Goal: Manage account settings

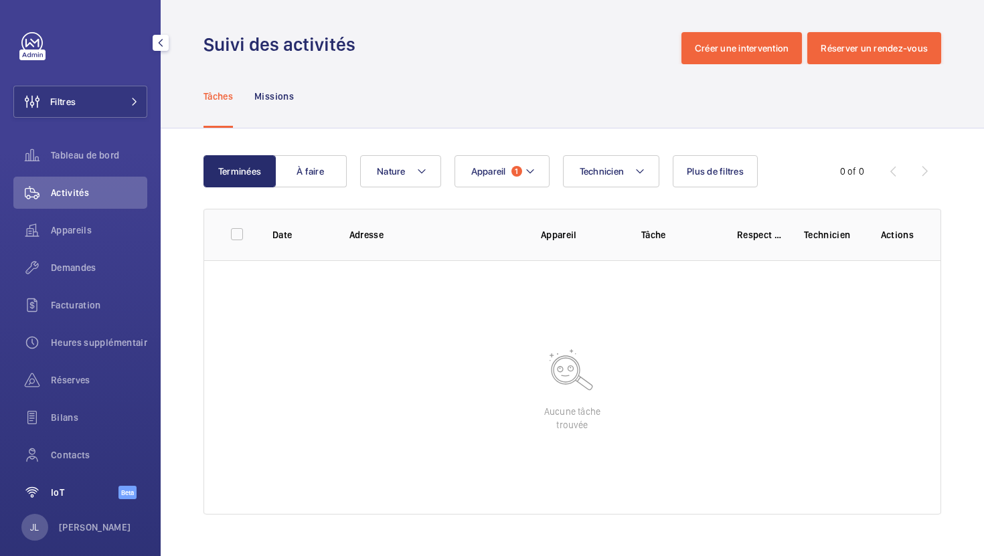
scroll to position [17, 0]
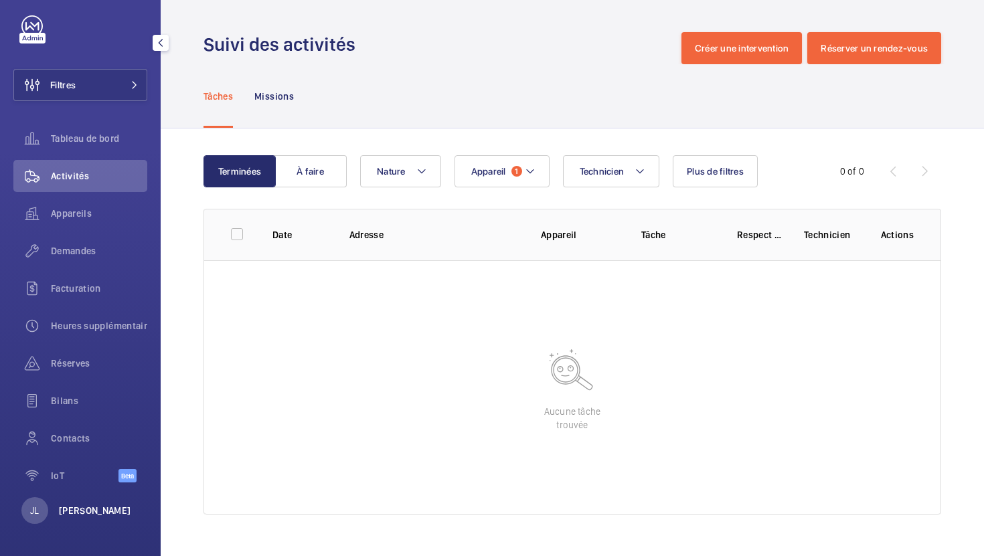
click at [87, 513] on p "[PERSON_NAME]" at bounding box center [95, 510] width 72 height 13
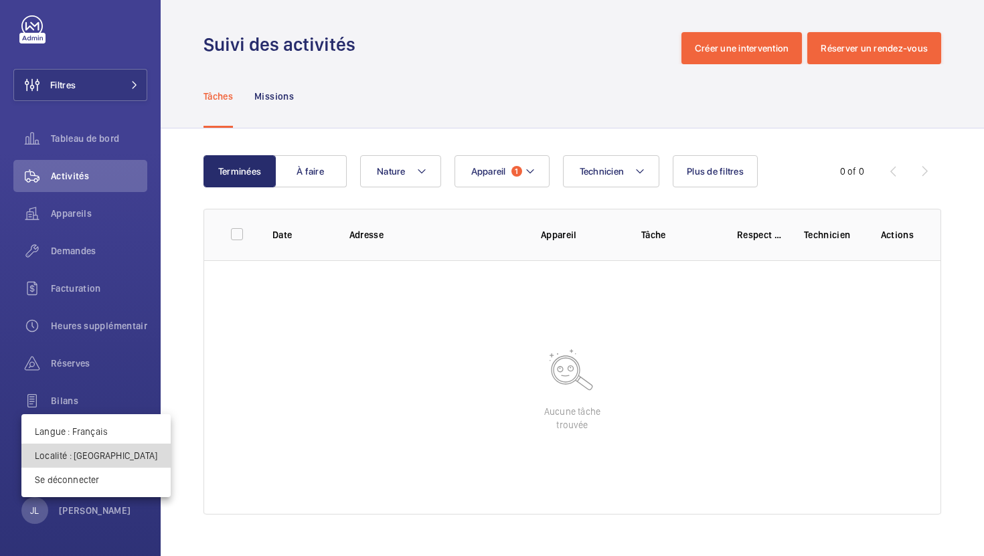
click at [102, 462] on p "Localité : Royaume-Uni" at bounding box center [96, 455] width 123 height 13
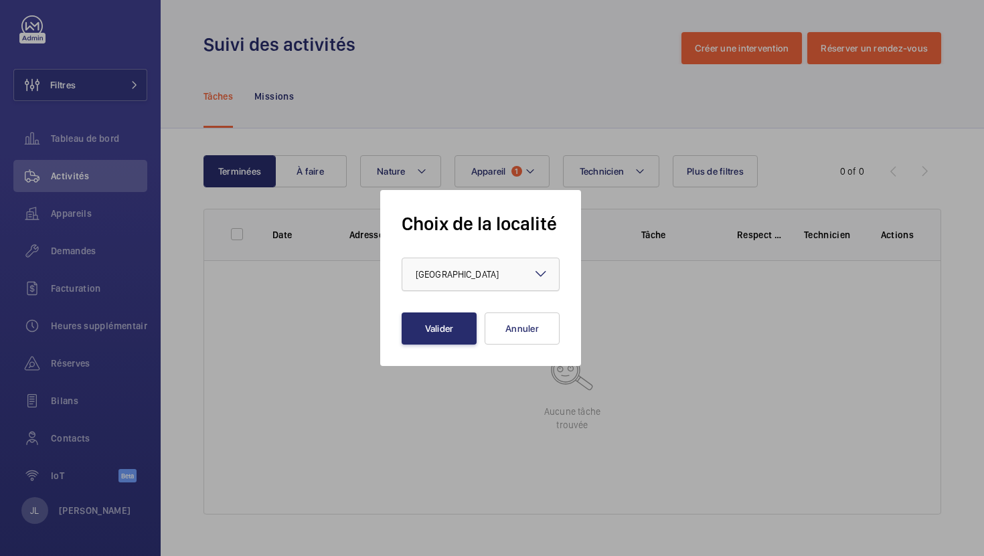
click at [481, 274] on div "× Royaume-Uni" at bounding box center [474, 274] width 116 height 13
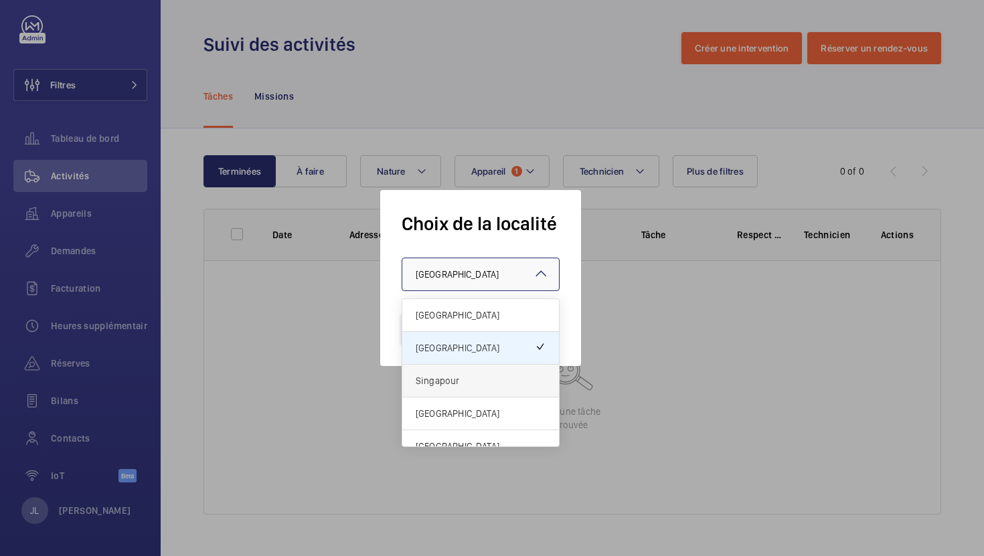
click at [438, 375] on span "Singapour" at bounding box center [481, 380] width 130 height 13
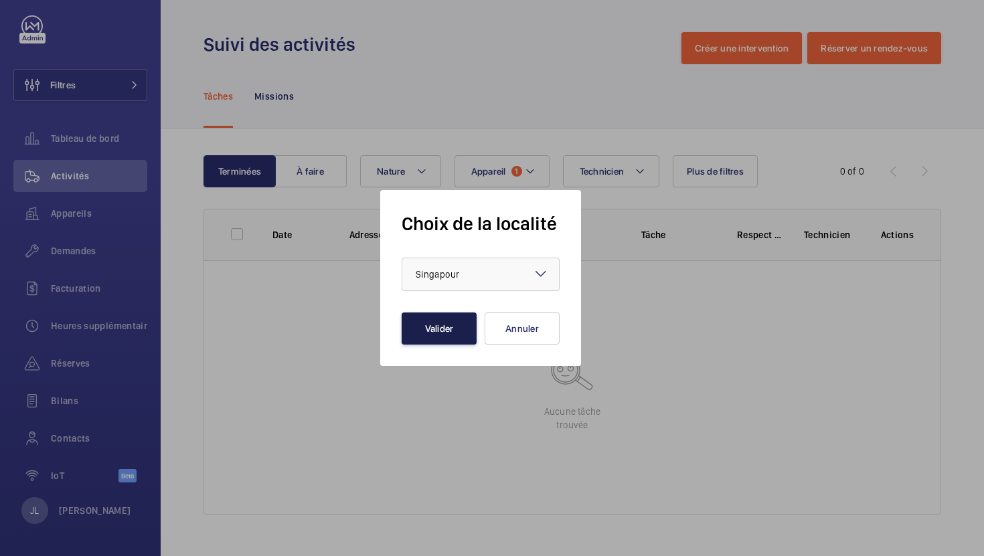
click at [440, 329] on button "Valider" at bounding box center [439, 329] width 75 height 32
